Goal: Contribute content

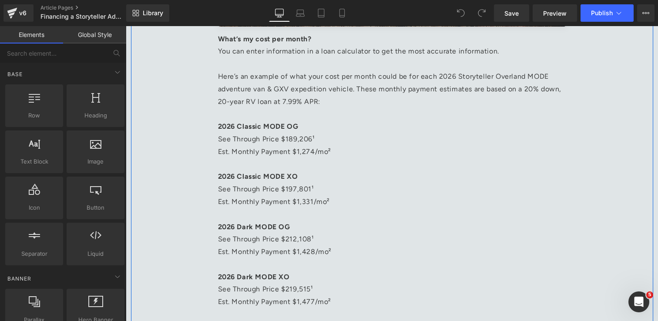
scroll to position [1557, 0]
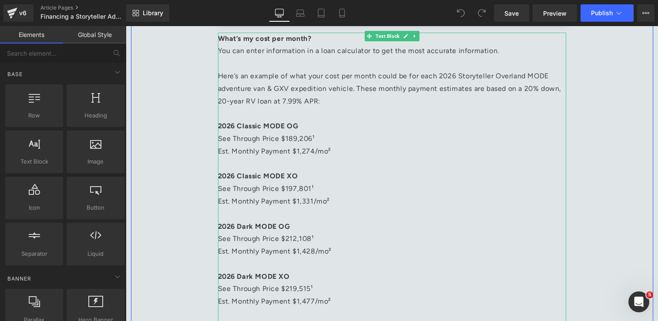
click at [262, 127] on span "2026 Classic MODE OG" at bounding box center [258, 126] width 80 height 8
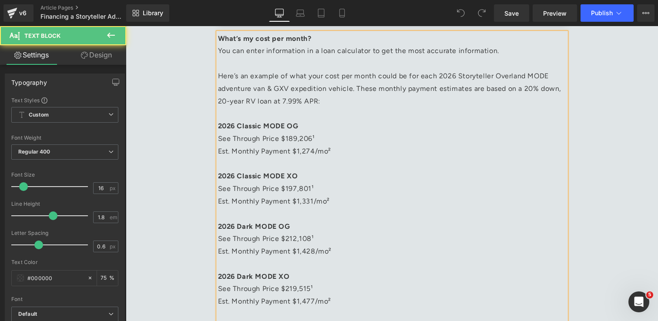
click at [262, 127] on span "2026 Classic MODE OG" at bounding box center [258, 126] width 80 height 8
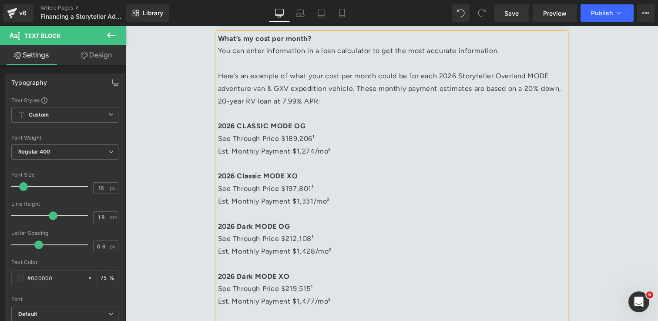
click at [263, 178] on span "2026 Classic MODE XO" at bounding box center [258, 176] width 80 height 8
click at [252, 230] on span "2026 Dark MODE OG" at bounding box center [254, 226] width 72 height 8
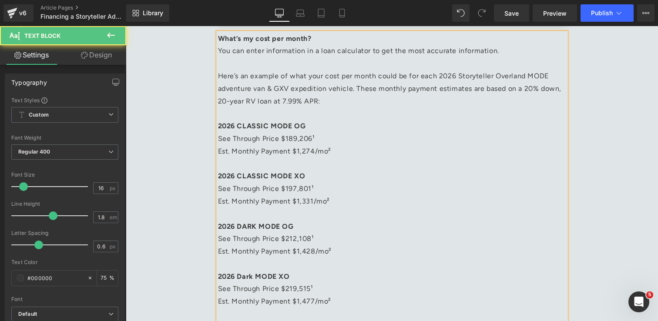
click at [255, 278] on span "2026 Dark MODE XO" at bounding box center [254, 276] width 72 height 8
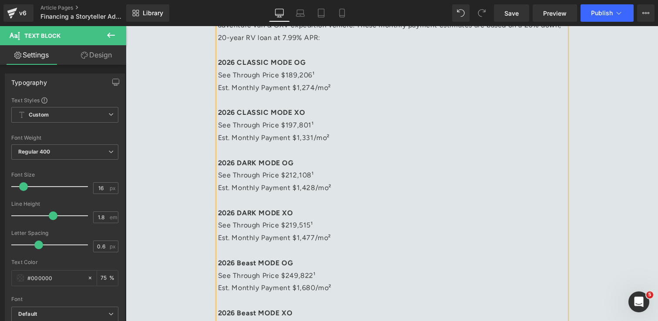
scroll to position [1636, 0]
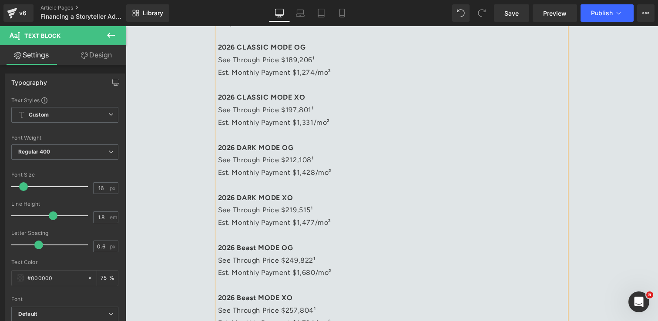
click at [252, 248] on span "2026 Beast MODE OG" at bounding box center [255, 248] width 75 height 8
click at [257, 298] on span "2026 Beast MODE XO" at bounding box center [255, 298] width 75 height 8
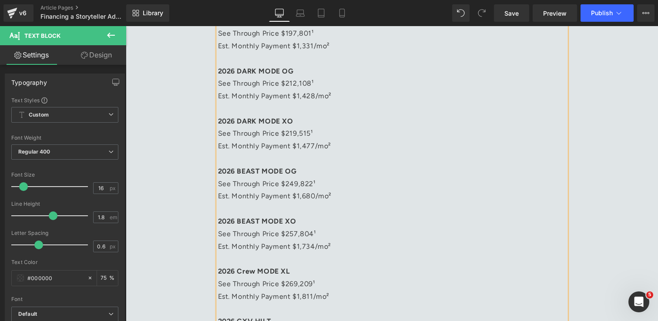
scroll to position [1714, 0]
click at [253, 270] on span "2026 Crew MODE XL" at bounding box center [254, 270] width 72 height 8
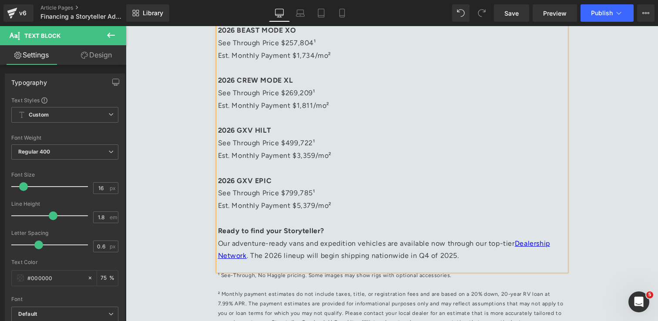
scroll to position [1904, 0]
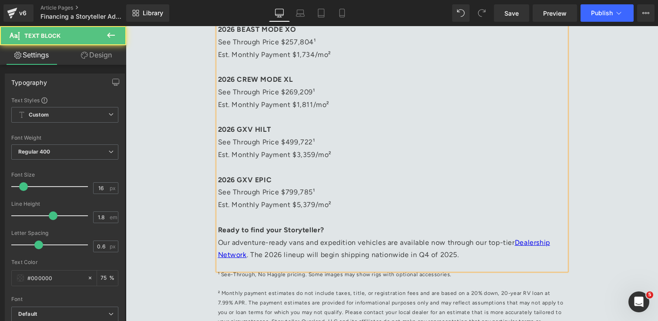
click at [485, 258] on p "Our adventure-ready vans and expedition vehicles are available now through our …" at bounding box center [392, 249] width 348 height 25
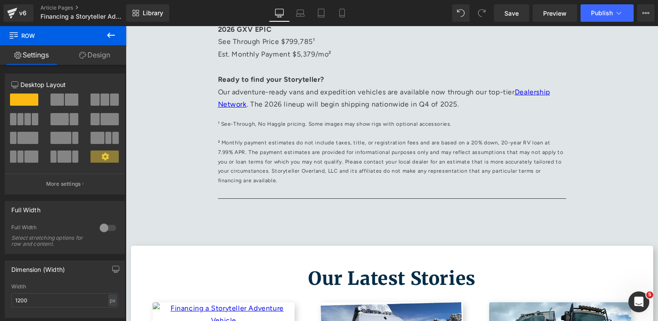
scroll to position [2057, 0]
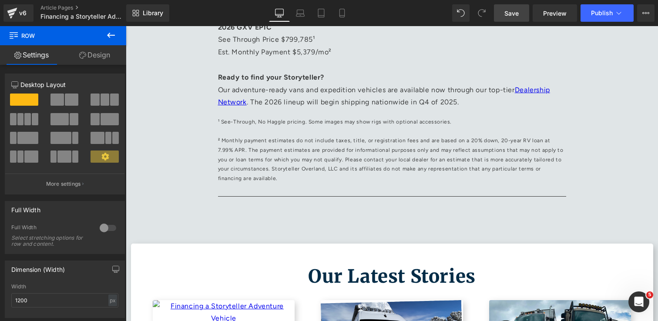
click at [504, 7] on link "Save" at bounding box center [511, 12] width 35 height 17
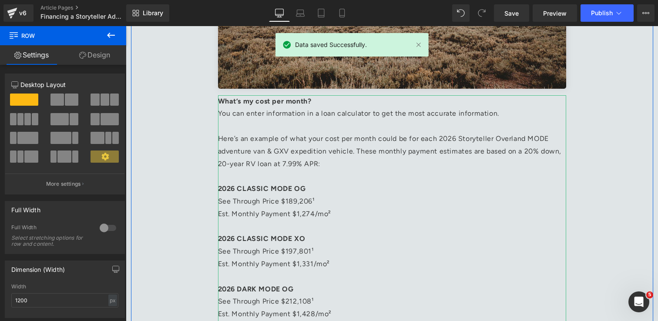
scroll to position [1493, 0]
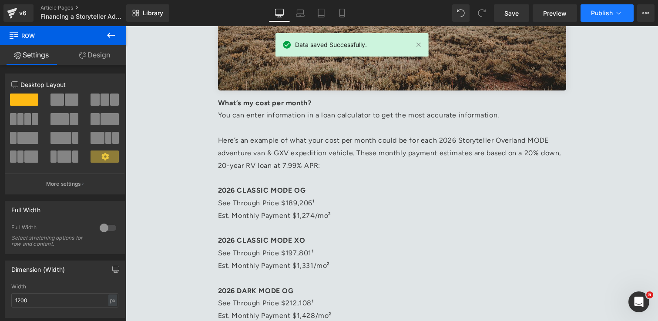
click at [597, 17] on button "Publish" at bounding box center [606, 12] width 53 height 17
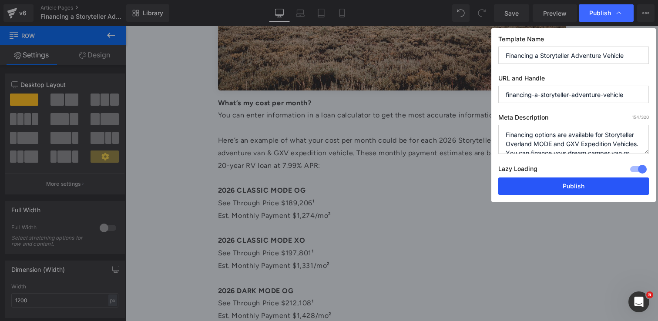
click at [600, 192] on button "Publish" at bounding box center [573, 186] width 151 height 17
